Goal: Task Accomplishment & Management: Manage account settings

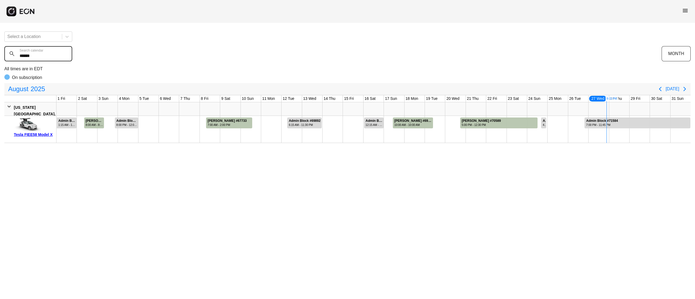
drag, startPoint x: 57, startPoint y: 54, endPoint x: 0, endPoint y: 59, distance: 57.2
click at [0, 59] on div "Select a Location ****** Search calendar MONTH All times are in EDT On subscrip…" at bounding box center [347, 85] width 695 height 116
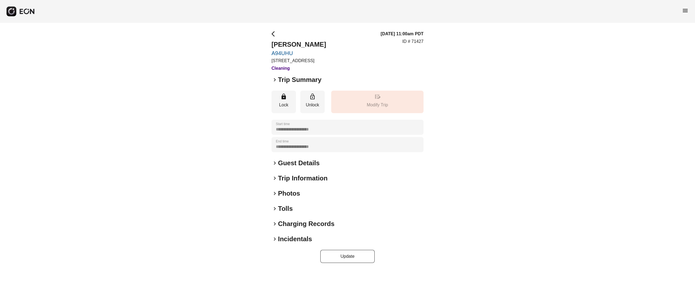
drag, startPoint x: 291, startPoint y: 193, endPoint x: 298, endPoint y: 192, distance: 6.4
click at [292, 192] on h2 "Photos" at bounding box center [289, 193] width 22 height 9
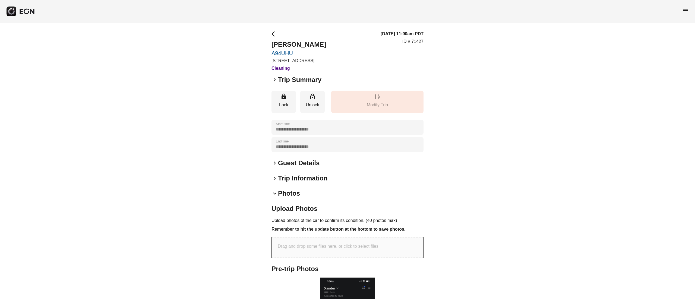
scroll to position [272, 0]
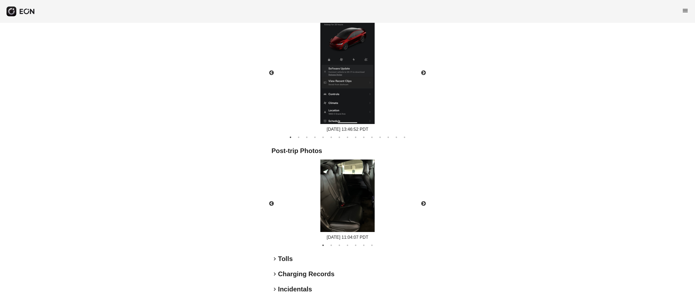
click at [366, 198] on img at bounding box center [347, 196] width 54 height 73
click at [422, 199] on button "Next" at bounding box center [423, 203] width 19 height 19
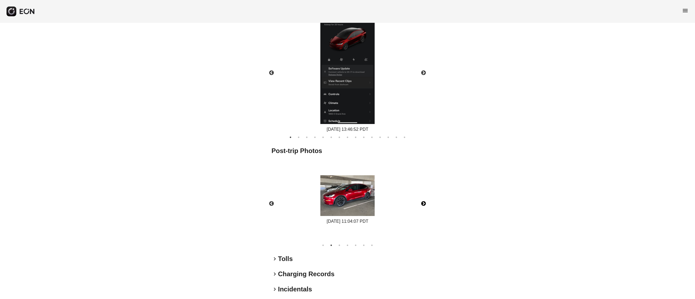
click at [363, 185] on img at bounding box center [347, 195] width 54 height 41
